Goal: Task Accomplishment & Management: Manage account settings

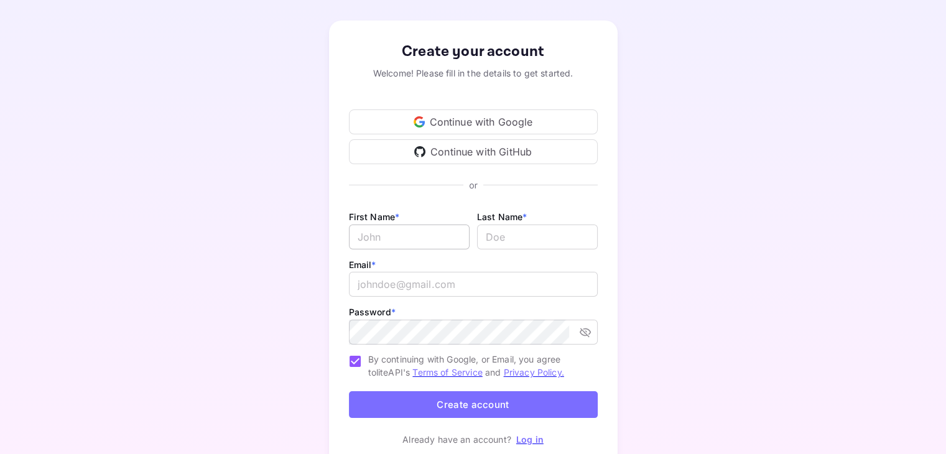
scroll to position [101, 0]
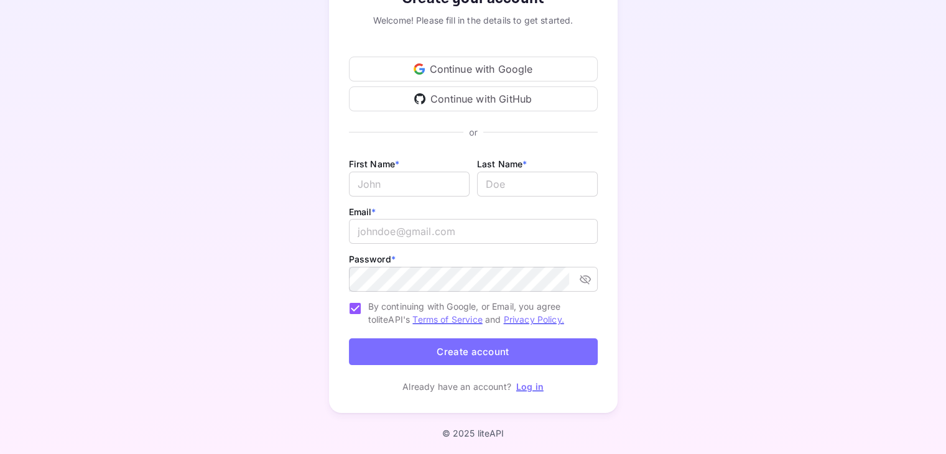
click at [450, 75] on div "Continue with Google" at bounding box center [473, 69] width 249 height 25
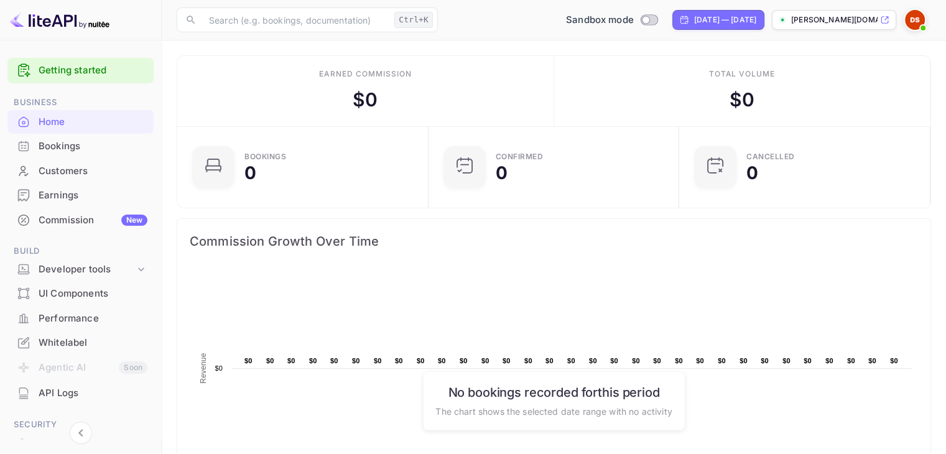
click at [883, 21] on icon at bounding box center [884, 20] width 9 height 9
click at [101, 271] on div "Developer tools" at bounding box center [87, 269] width 96 height 14
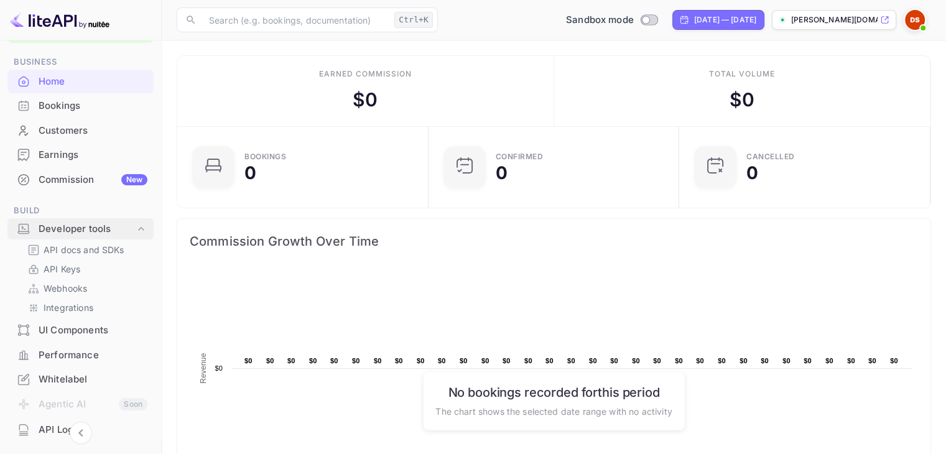
scroll to position [62, 0]
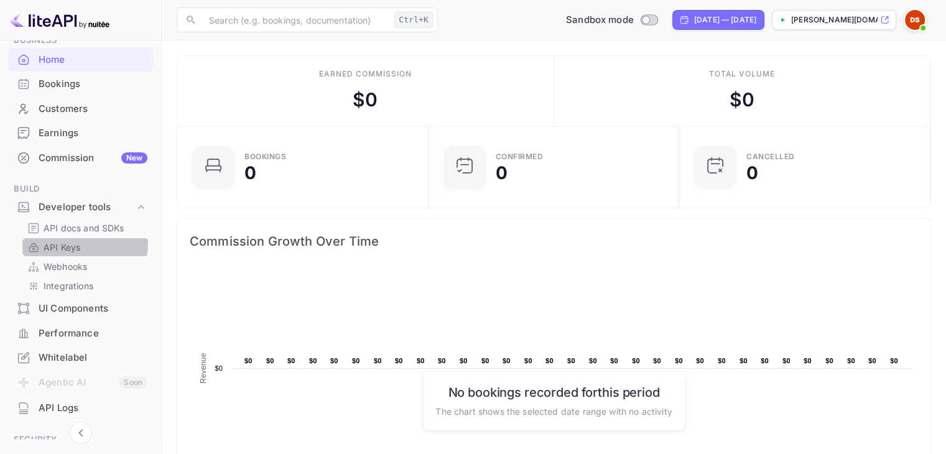
click at [65, 243] on p "API Keys" at bounding box center [62, 247] width 37 height 13
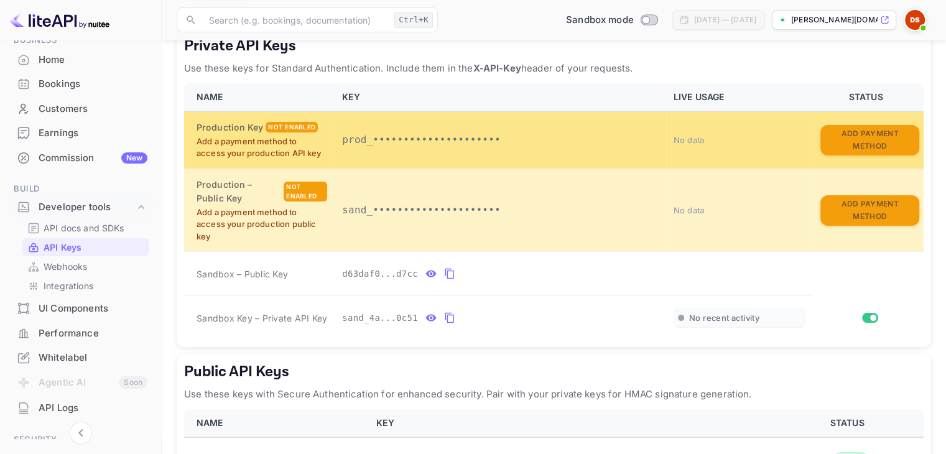
scroll to position [311, 0]
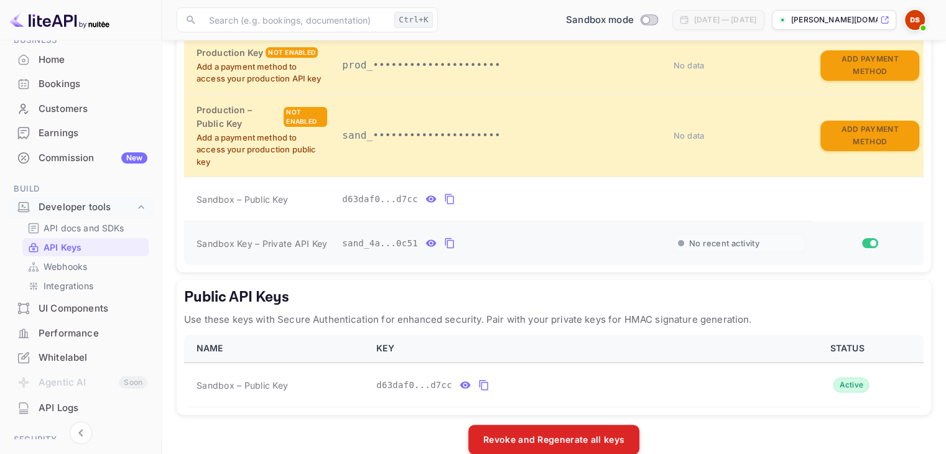
click at [443, 249] on button "private api keys table" at bounding box center [450, 243] width 16 height 20
click at [445, 244] on icon "private api keys table" at bounding box center [449, 243] width 11 height 15
